Goal: Task Accomplishment & Management: Use online tool/utility

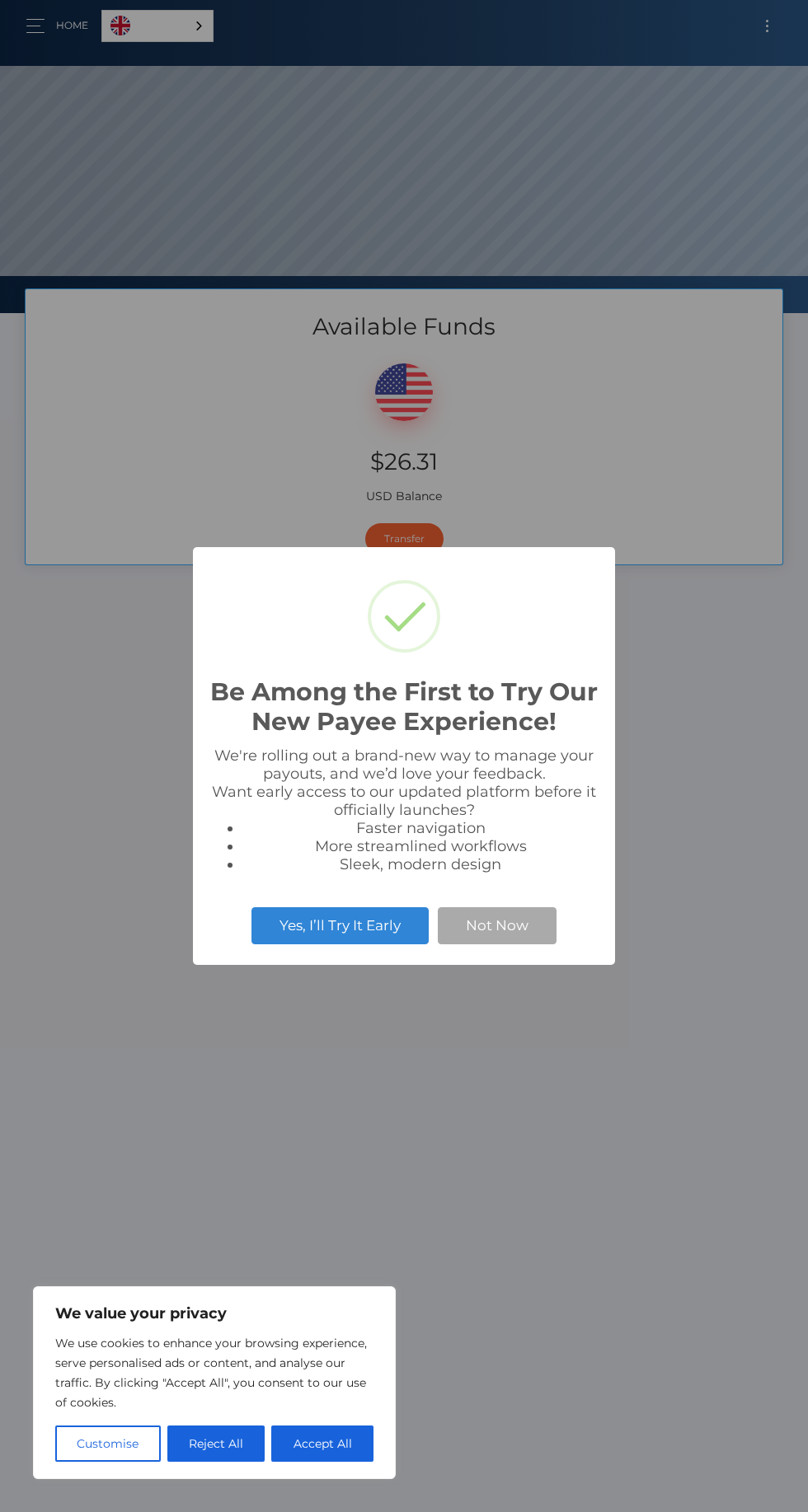
scroll to position [313, 808]
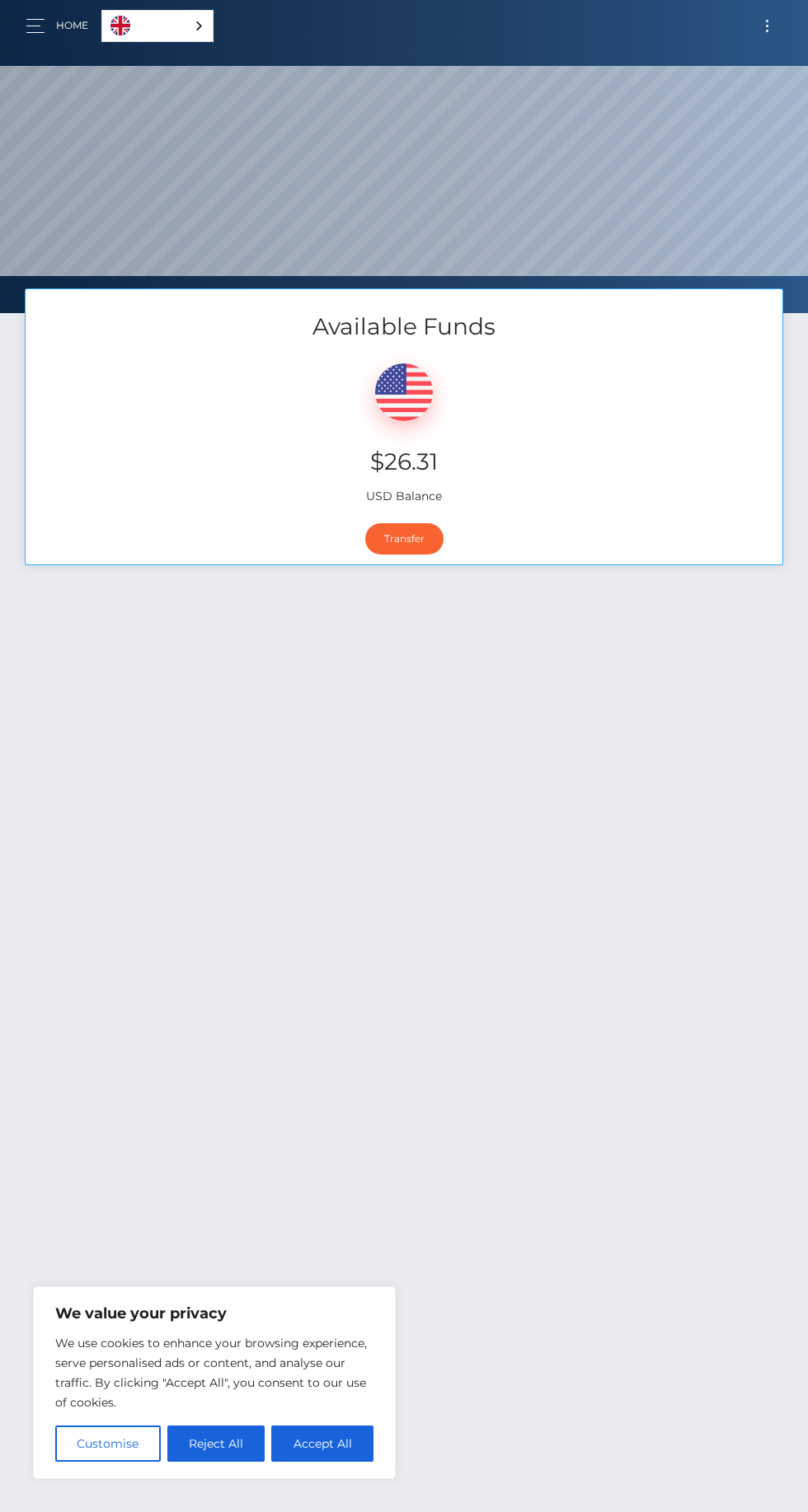
click at [503, 916] on div "Available Funds $26.31 USD Balance Transfer" at bounding box center [404, 994] width 808 height 1411
click at [404, 541] on link "Transfer" at bounding box center [404, 539] width 78 height 31
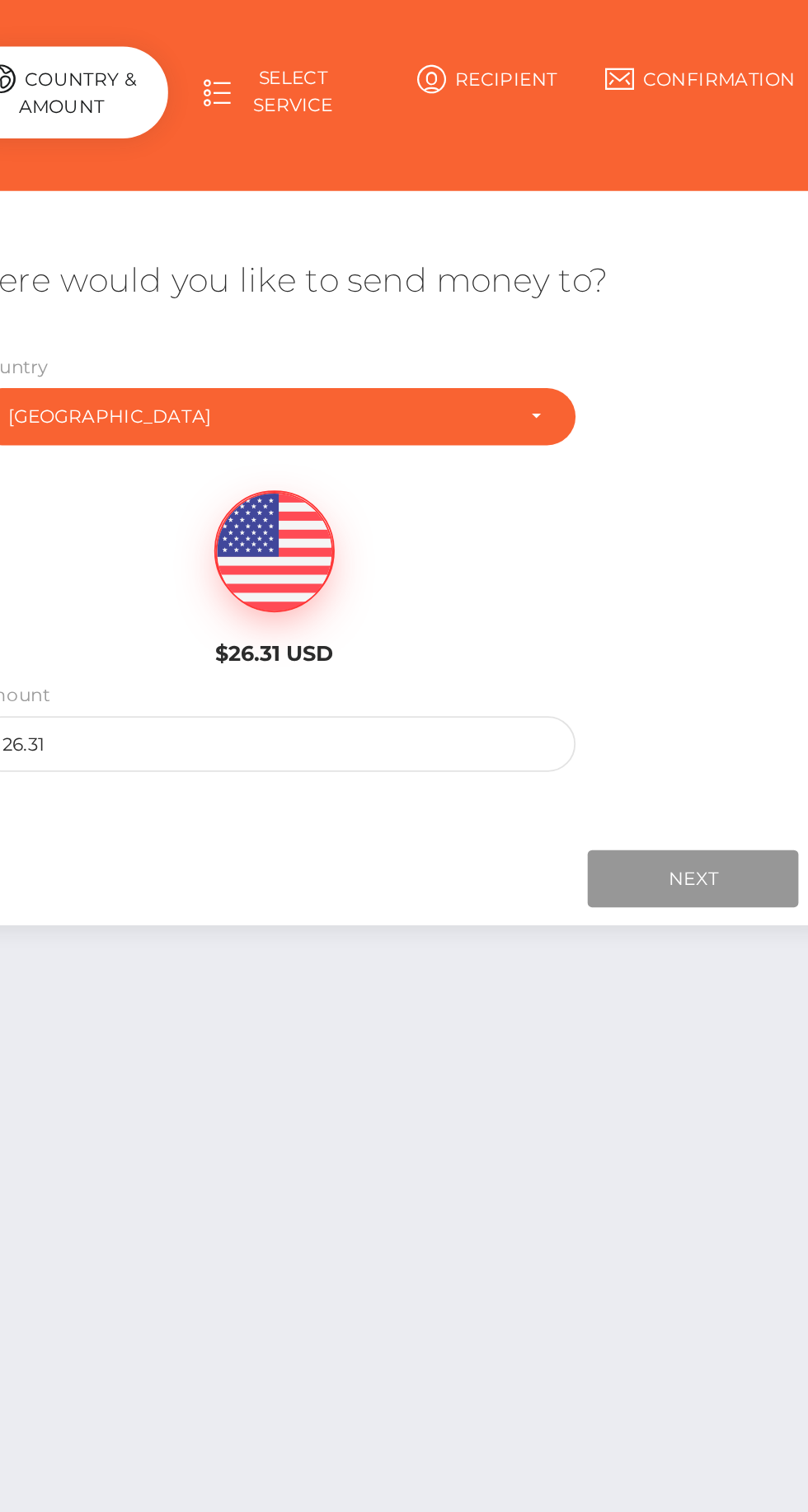
click at [634, 637] on input "Next" at bounding box center [633, 648] width 115 height 31
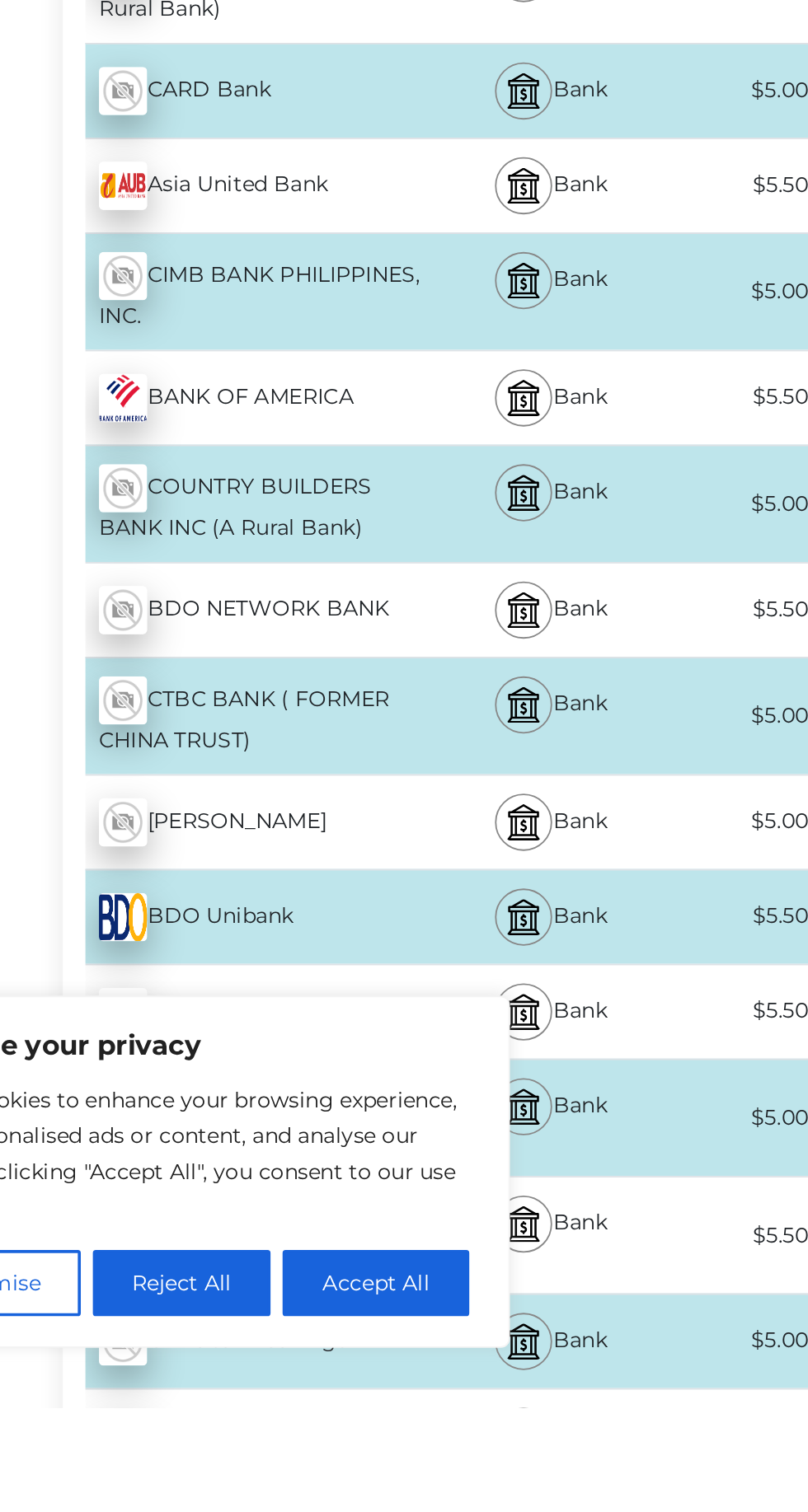
scroll to position [94, 0]
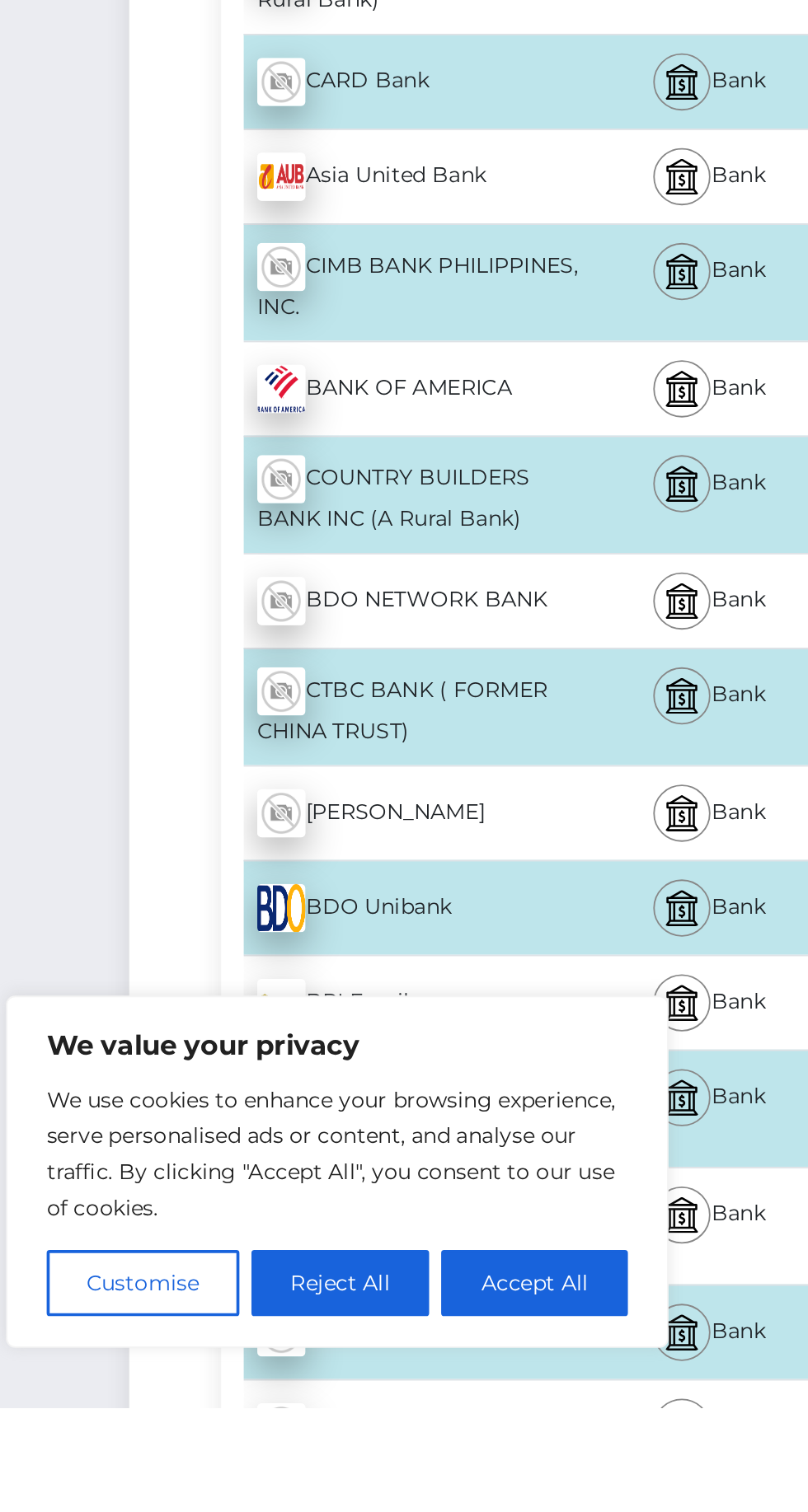
click at [337, 1461] on button "Accept All" at bounding box center [322, 1443] width 102 height 36
checkbox input "true"
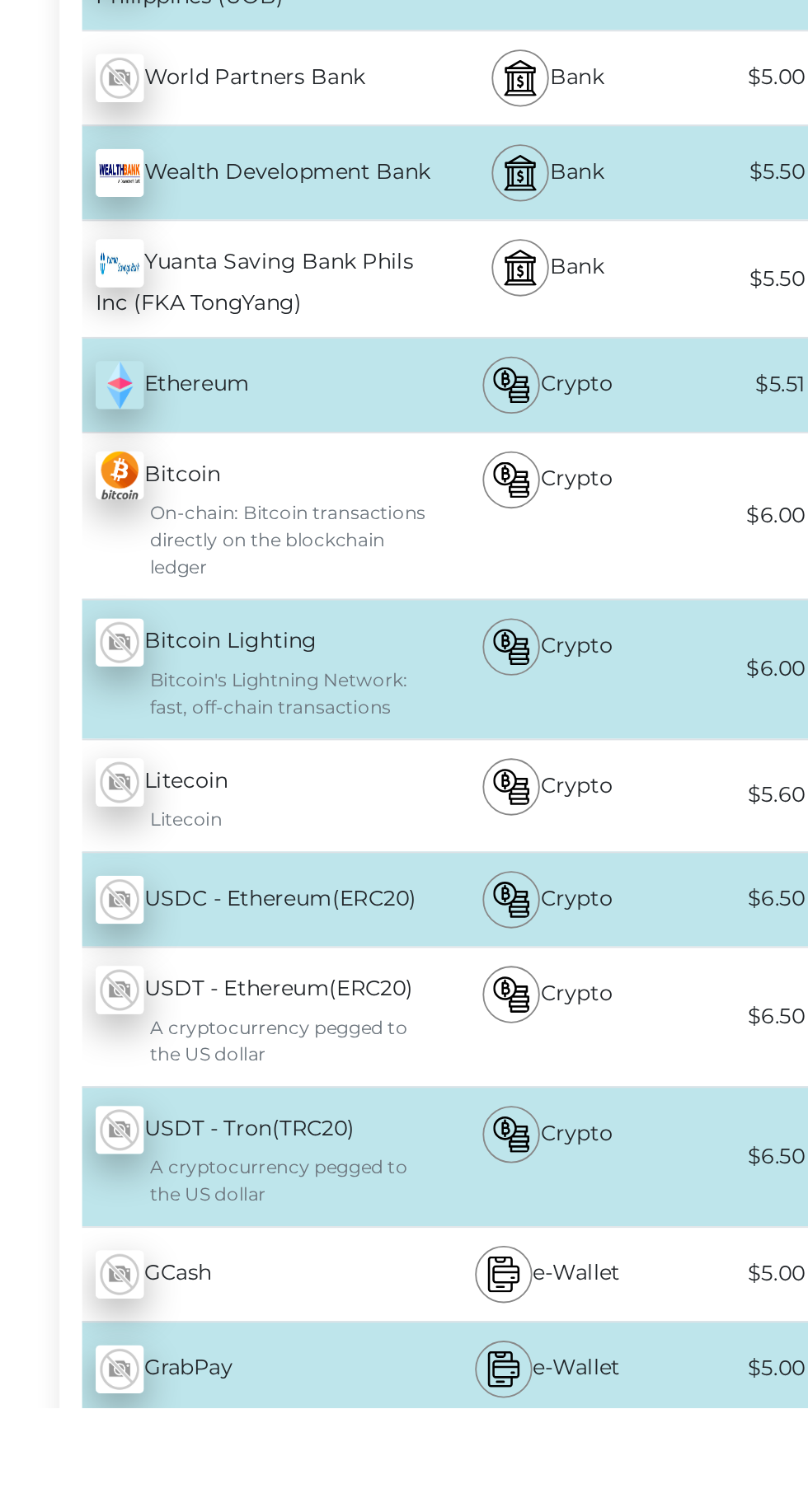
scroll to position [6507, 0]
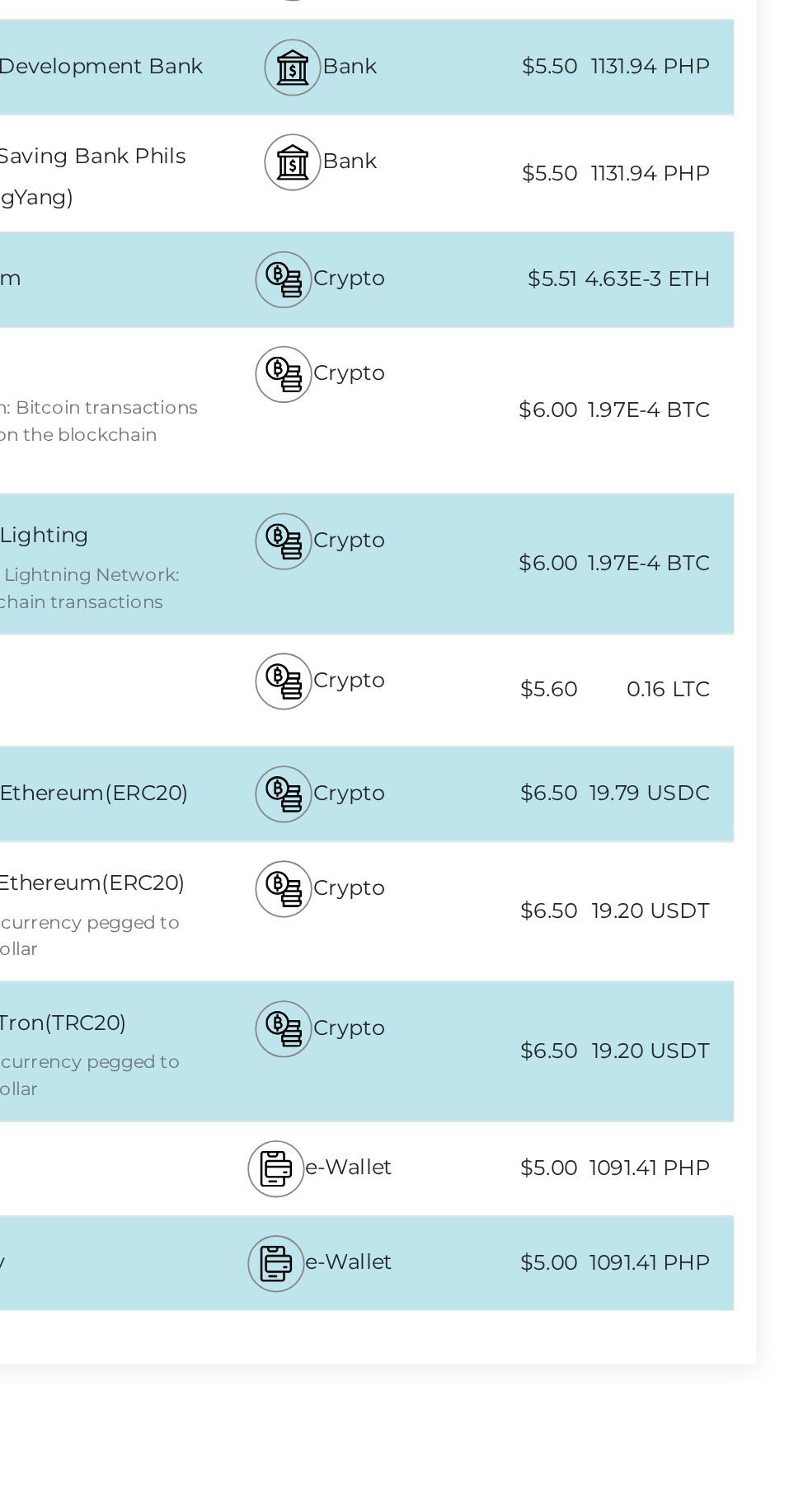
click at [490, 1362] on div "$5.00" at bounding box center [521, 1380] width 83 height 37
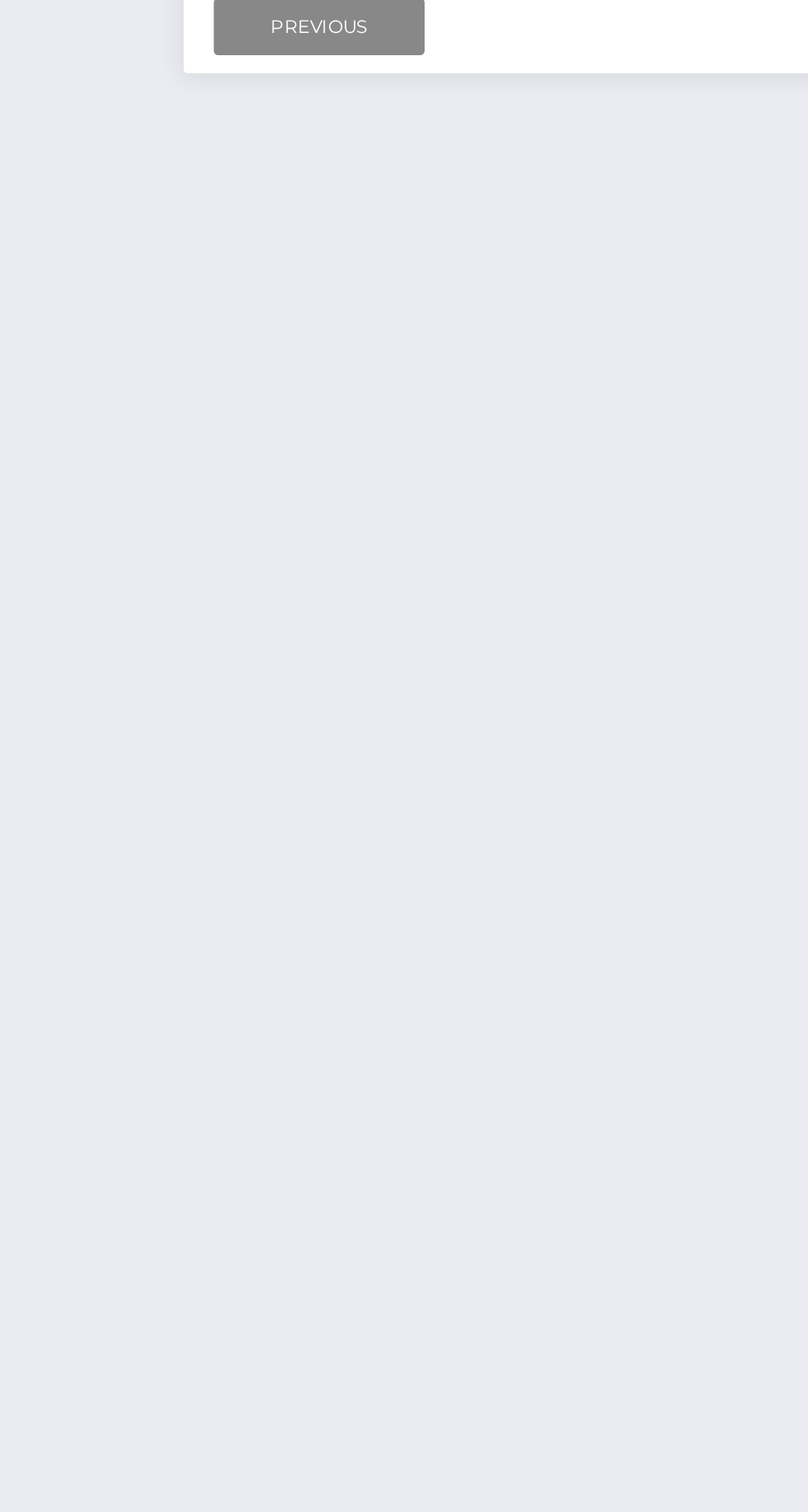
scroll to position [137, 0]
